Goal: Check status: Check status

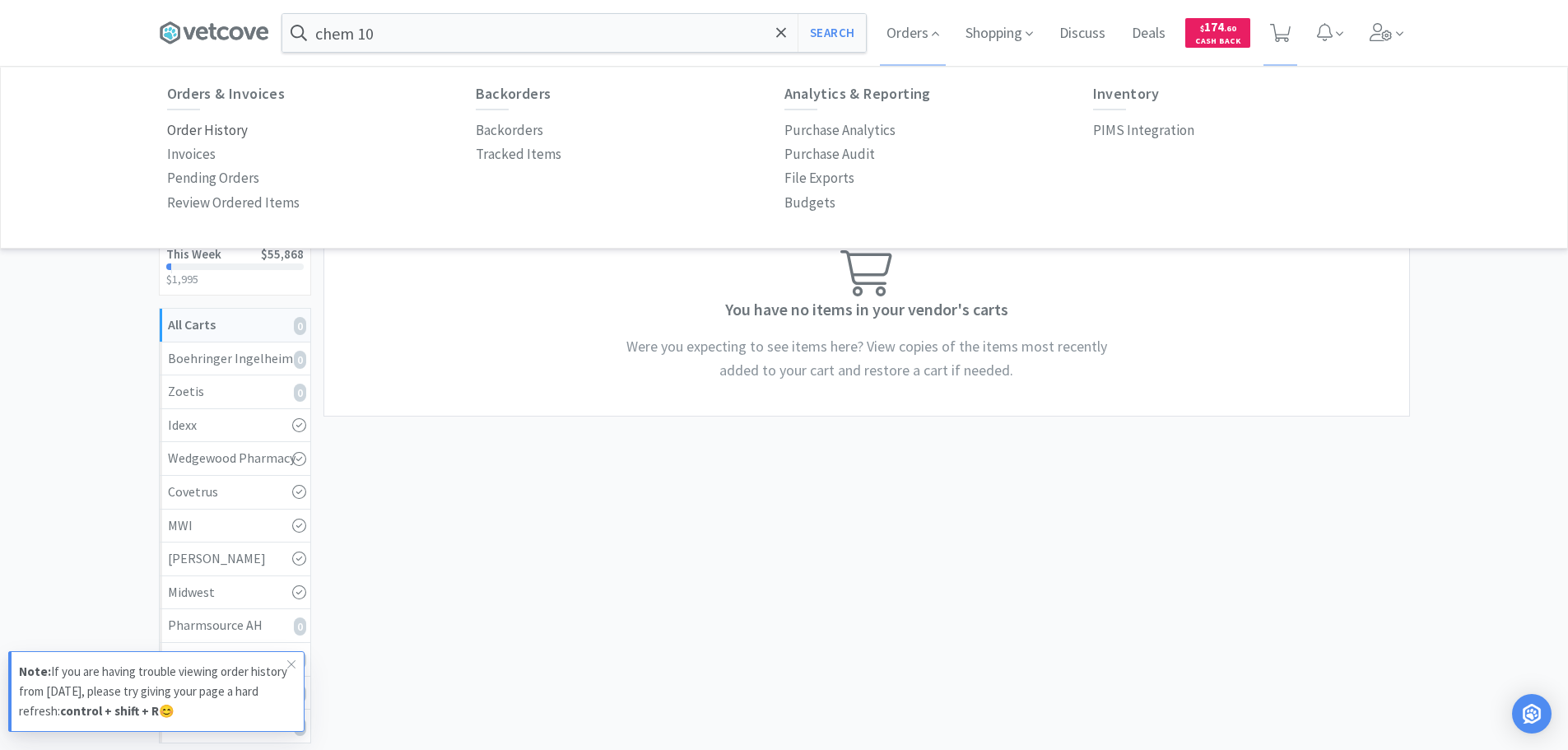
click at [197, 124] on p "Order History" at bounding box center [207, 130] width 80 height 23
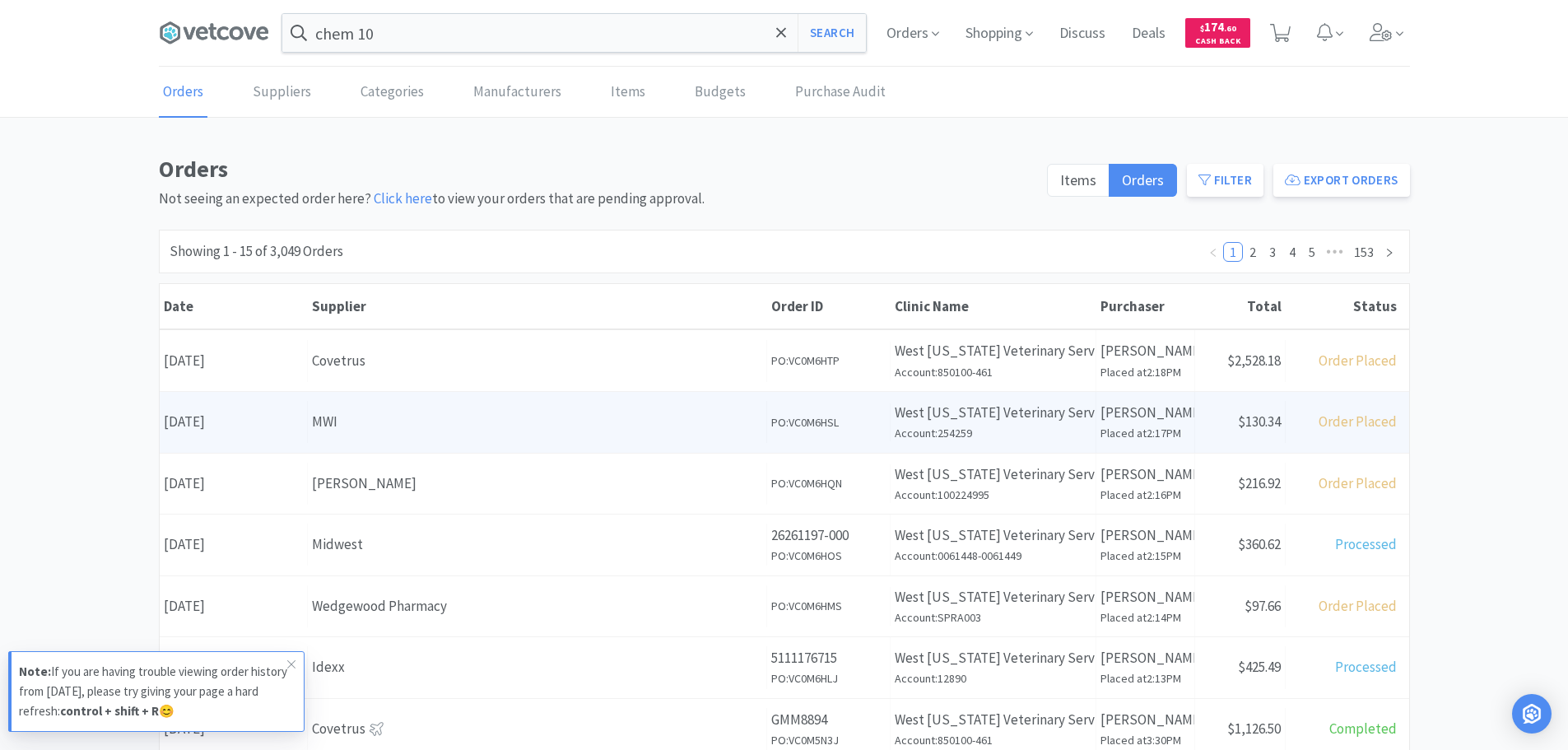
click at [276, 417] on div "Date [DATE]" at bounding box center [233, 422] width 148 height 42
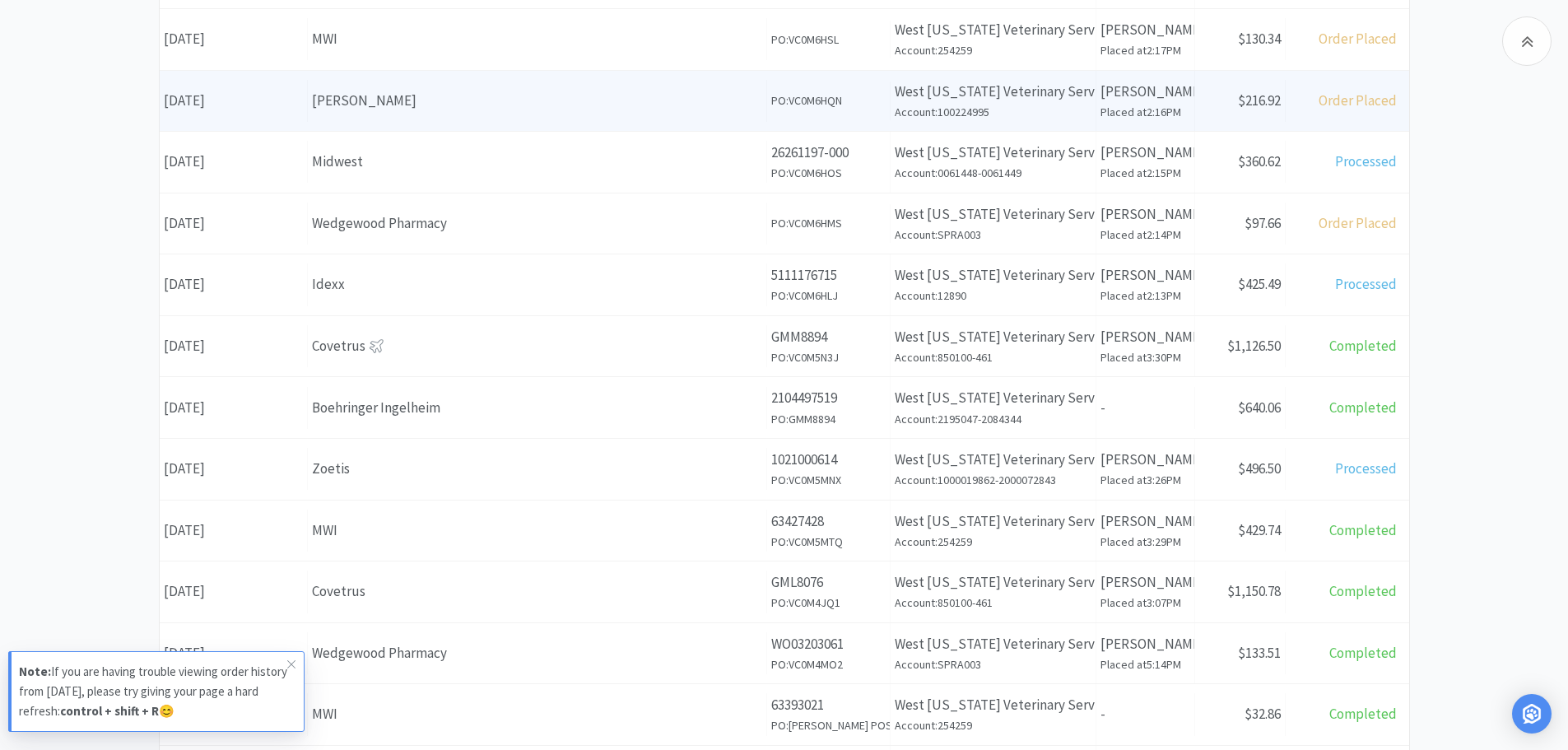
scroll to position [412, 0]
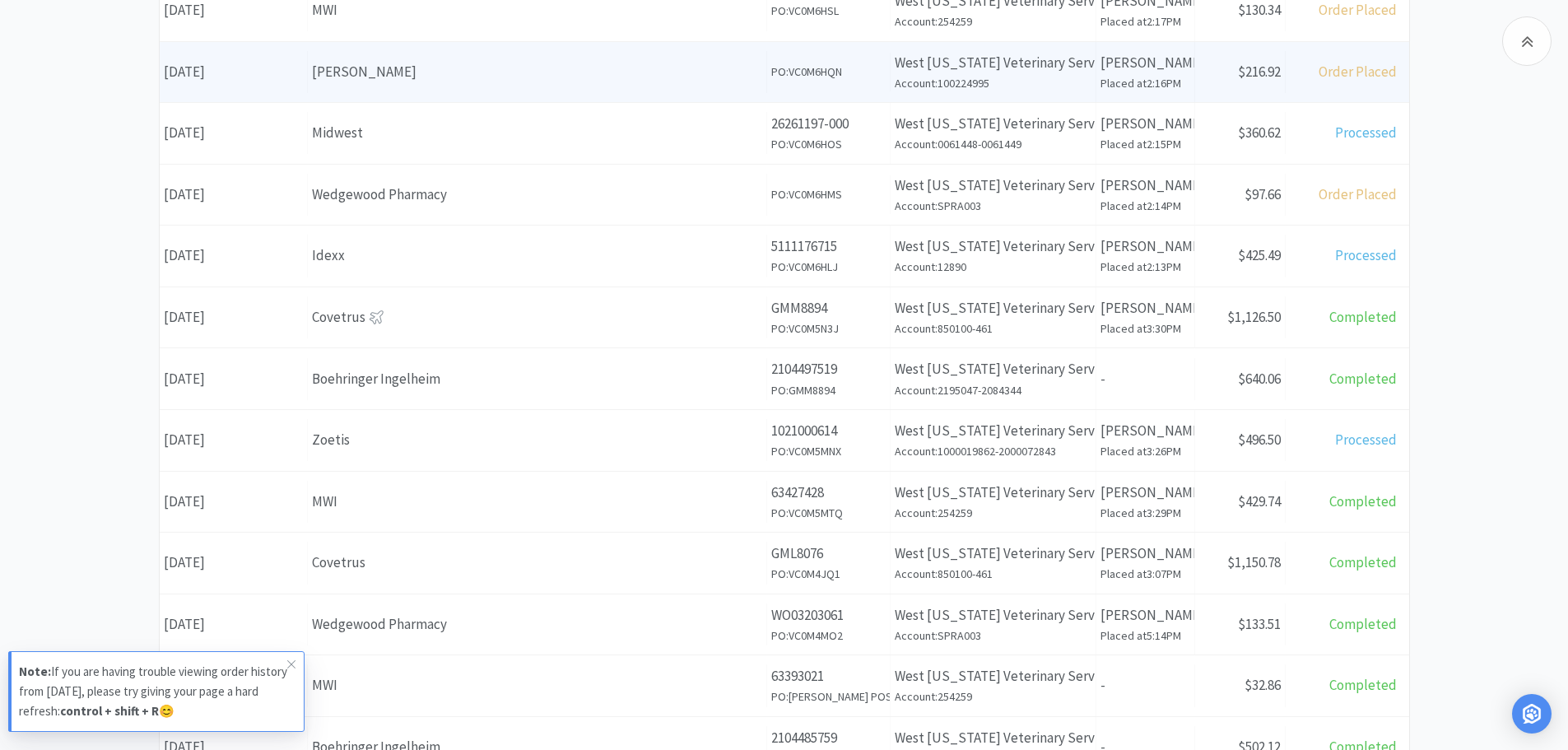
click at [444, 508] on div "MWI" at bounding box center [537, 502] width 450 height 23
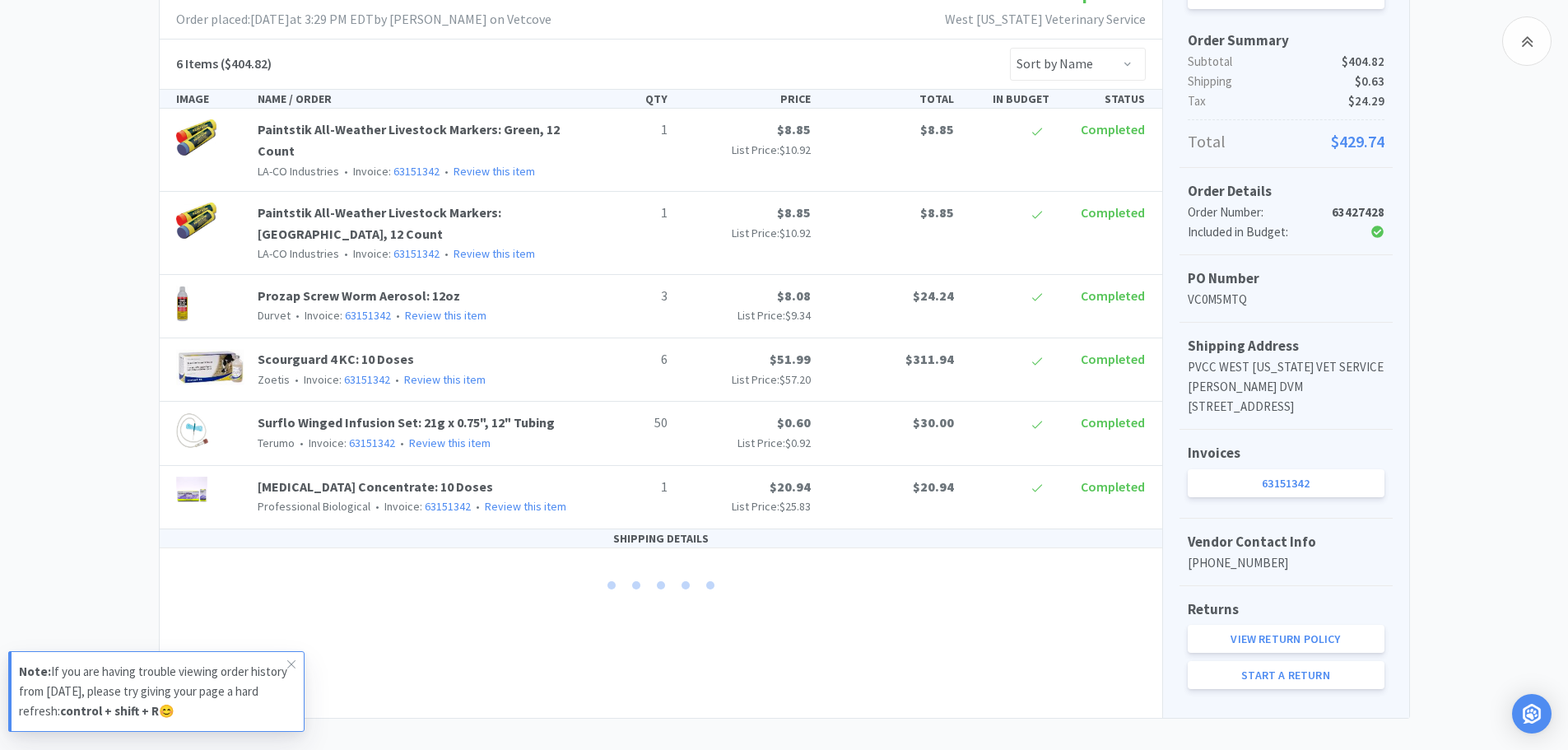
scroll to position [326, 0]
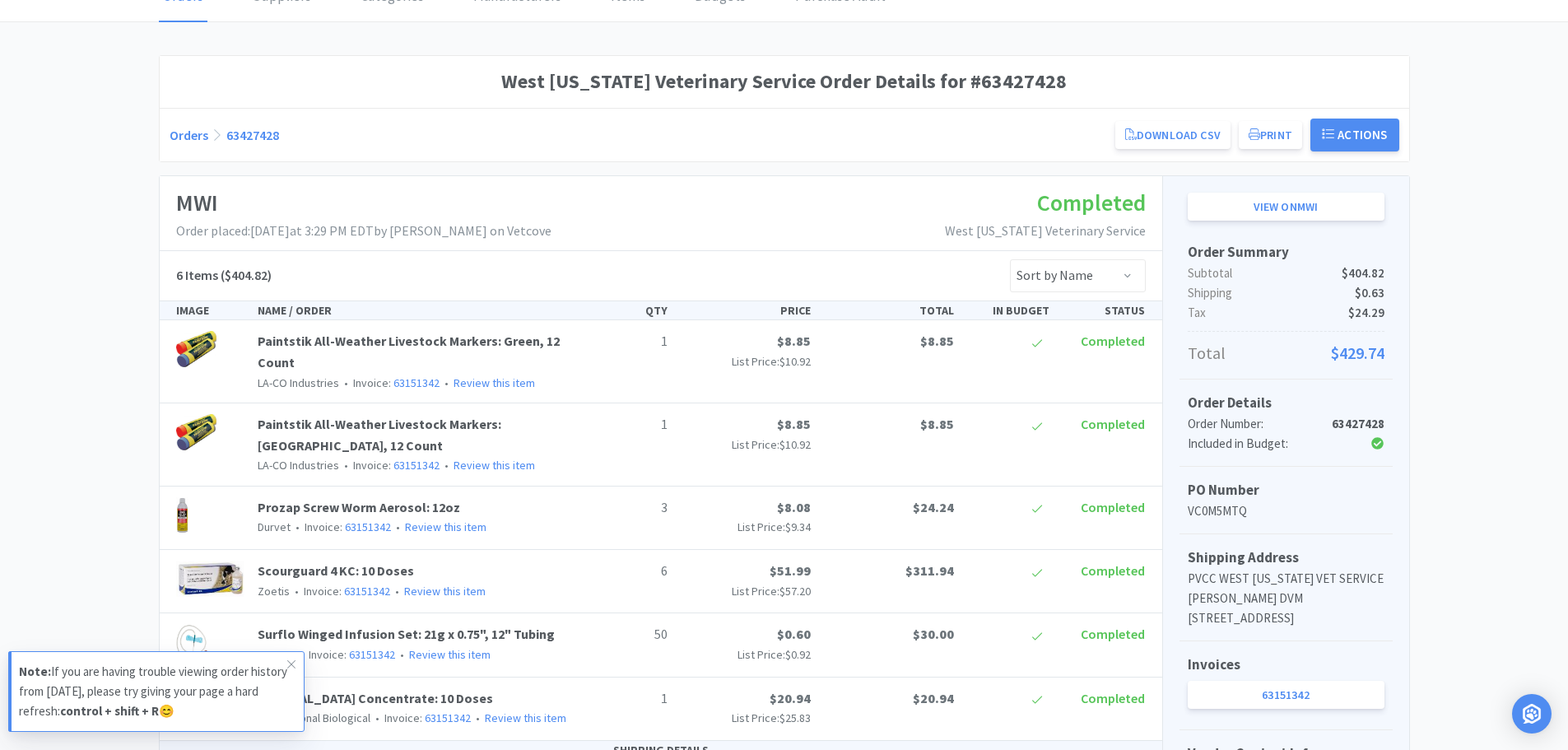
scroll to position [425, 0]
